Goal: Navigation & Orientation: Find specific page/section

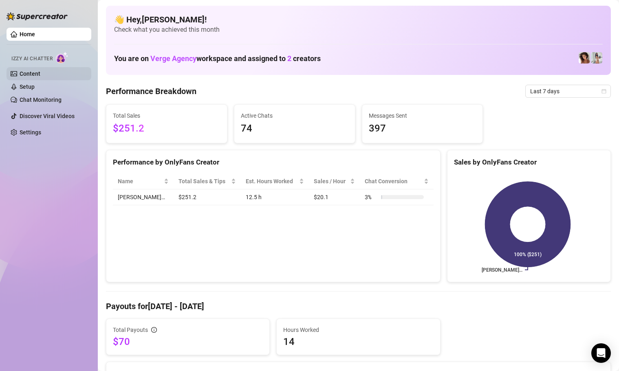
click at [33, 70] on link "Content" at bounding box center [30, 73] width 21 height 7
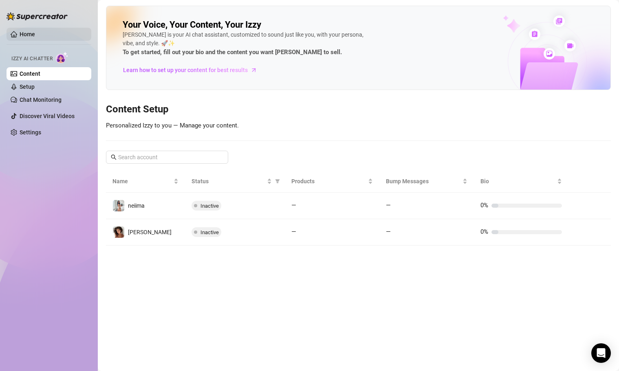
click at [27, 35] on link "Home" at bounding box center [27, 34] width 15 height 7
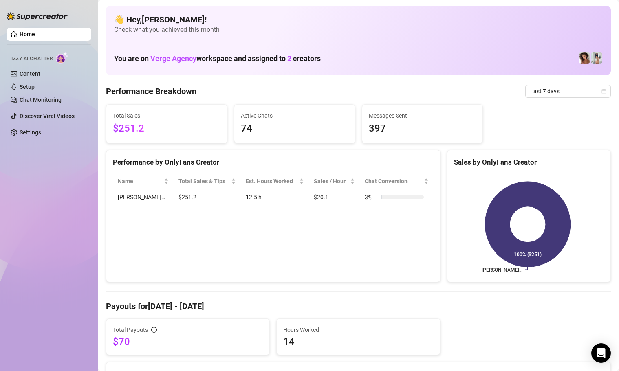
click at [26, 34] on link "Home" at bounding box center [27, 34] width 15 height 7
click at [30, 97] on link "Chat Monitoring" at bounding box center [41, 100] width 42 height 7
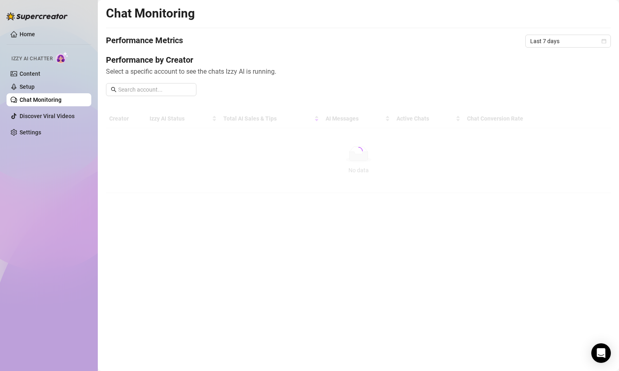
click at [32, 56] on span "Izzy AI Chatter" at bounding box center [31, 59] width 41 height 8
click at [22, 31] on link "Home" at bounding box center [27, 34] width 15 height 7
